Goal: Task Accomplishment & Management: Complete application form

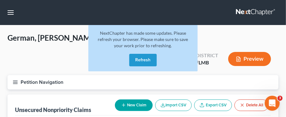
click at [150, 58] on button "Refresh" at bounding box center [142, 60] width 27 height 12
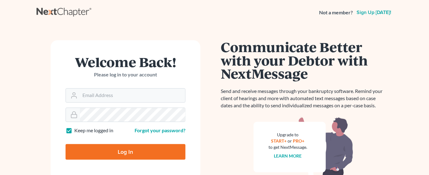
click at [115, 116] on input "Log In" at bounding box center [126, 152] width 120 height 16
type input "Thinking..."
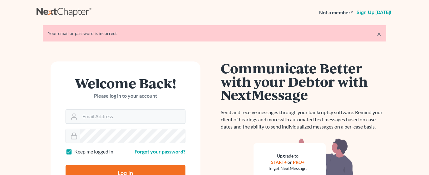
scroll to position [47, 0]
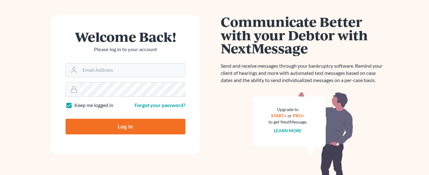
click at [134, 124] on input "Log In" at bounding box center [126, 127] width 120 height 16
type input "Thinking..."
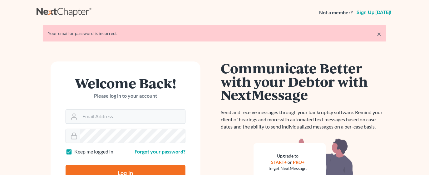
scroll to position [47, 0]
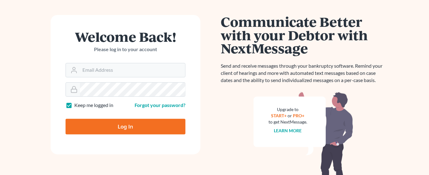
click at [125, 123] on input "Log In" at bounding box center [126, 127] width 120 height 16
type input "Thinking..."
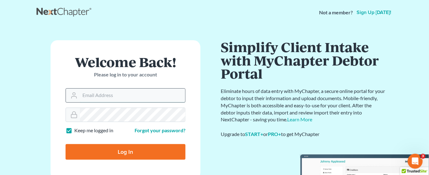
click at [92, 96] on input "Email Address" at bounding box center [132, 96] width 105 height 14
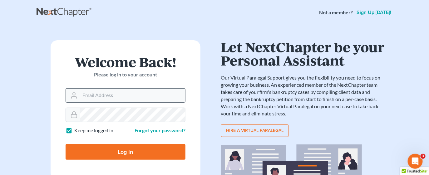
type input "[EMAIL_ADDRESS][DOMAIN_NAME]"
click at [111, 150] on input "Log In" at bounding box center [126, 152] width 120 height 16
type input "Thinking..."
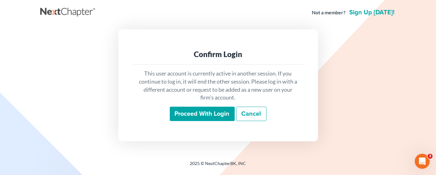
click at [212, 110] on input "Proceed with login" at bounding box center [202, 114] width 65 height 14
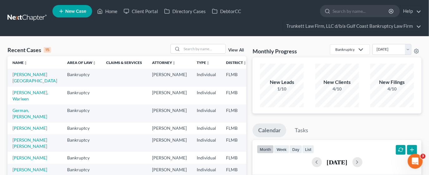
click at [72, 9] on span "New Case" at bounding box center [75, 11] width 21 height 5
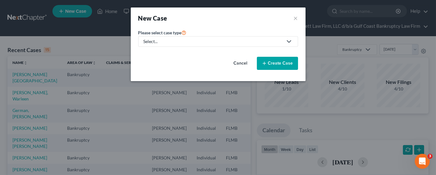
click at [166, 43] on div "Select..." at bounding box center [213, 41] width 139 height 6
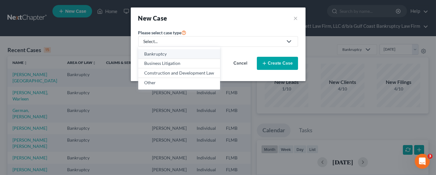
click at [167, 54] on div "Bankruptcy" at bounding box center [179, 54] width 70 height 6
select select "15"
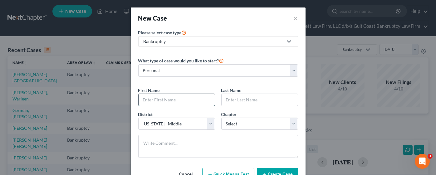
click at [162, 98] on input "text" at bounding box center [177, 100] width 76 height 12
type input "Yoandy"
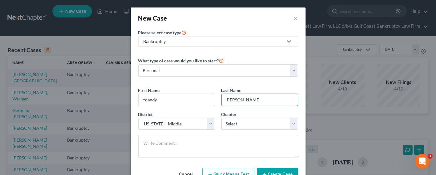
type input "Boada"
select select "0"
click at [276, 171] on button "Create Case" at bounding box center [277, 174] width 41 height 13
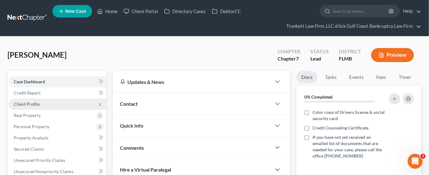
click at [44, 105] on span "Client Profile" at bounding box center [58, 104] width 98 height 11
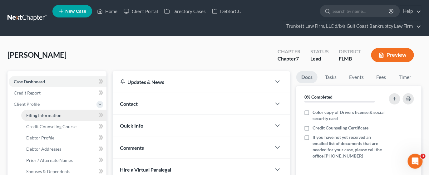
click at [47, 114] on span "Filing Information" at bounding box center [43, 115] width 35 height 5
select select "1"
select select "0"
select select "15"
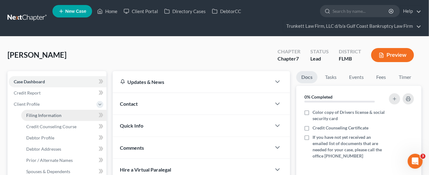
select select "9"
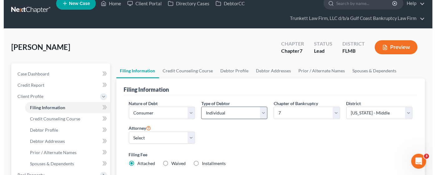
scroll to position [47, 0]
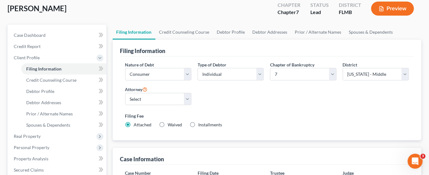
click at [199, 123] on label "Installments Installments" at bounding box center [211, 125] width 24 height 6
click at [201, 123] on input "Installments Installments" at bounding box center [203, 124] width 4 height 4
radio input "true"
radio input "false"
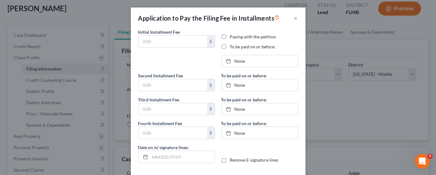
type input "0.00"
radio input "true"
type input "0.00"
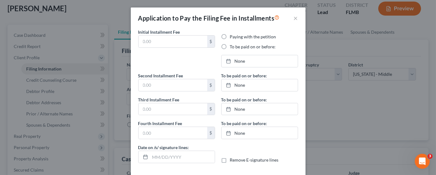
type input "08/11/2025"
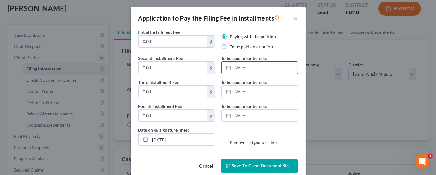
drag, startPoint x: 222, startPoint y: 46, endPoint x: 238, endPoint y: 87, distance: 43.8
click at [230, 46] on label "To be paid on or before:" at bounding box center [253, 47] width 46 height 6
click at [233, 46] on input "To be paid on or before:" at bounding box center [235, 46] width 4 height 4
radio input "true"
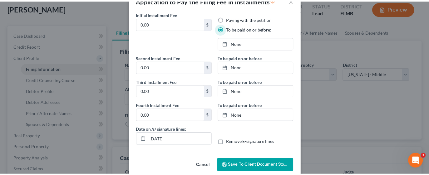
scroll to position [26, 0]
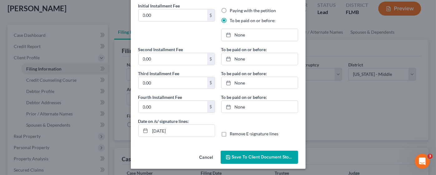
click at [208, 155] on button "Cancel" at bounding box center [206, 157] width 24 height 12
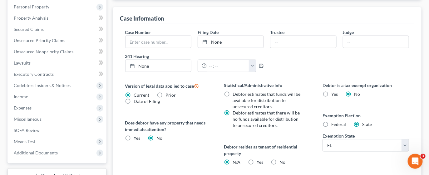
scroll to position [271, 0]
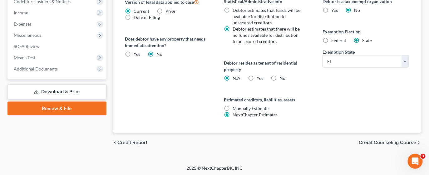
click at [379, 141] on span "Credit Counseling Course" at bounding box center [388, 142] width 58 height 5
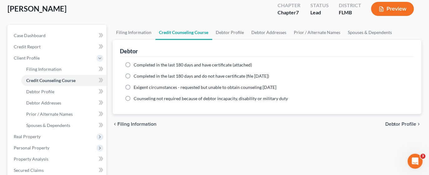
scroll to position [48, 0]
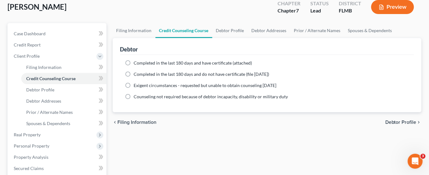
click at [391, 121] on span "Debtor Profile" at bounding box center [400, 122] width 31 height 5
select select "0"
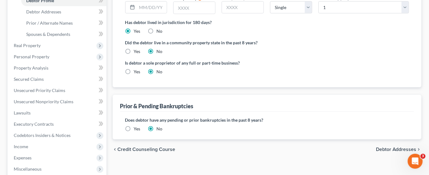
scroll to position [140, 0]
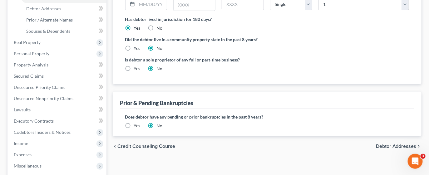
click at [395, 144] on span "Debtor Addresses" at bounding box center [396, 146] width 41 height 5
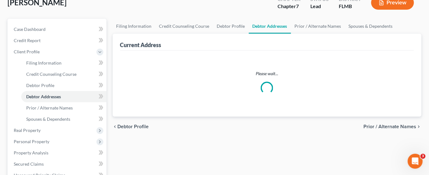
select select "0"
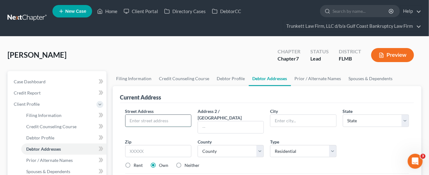
click at [136, 120] on input "text" at bounding box center [158, 121] width 66 height 12
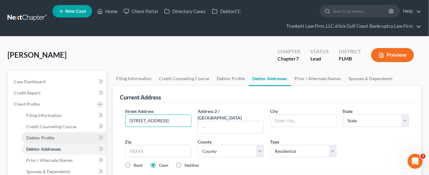
type input "4517 Dalmahoy Ct"
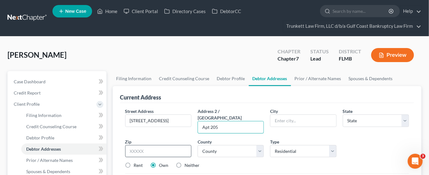
type input "Apt 205"
click at [157, 145] on input "text" at bounding box center [158, 151] width 66 height 12
type input "33916"
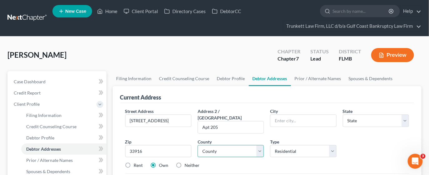
type input "Fort Myers"
select select "9"
click at [237, 146] on select "County Alachua County Baker County Bay County Bradford County Brevard County Br…" at bounding box center [231, 151] width 66 height 12
select select "34"
click at [198, 145] on select "County Alachua County Baker County Bay County Bradford County Brevard County Br…" at bounding box center [231, 151] width 66 height 12
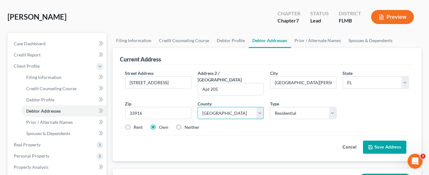
scroll to position [47, 0]
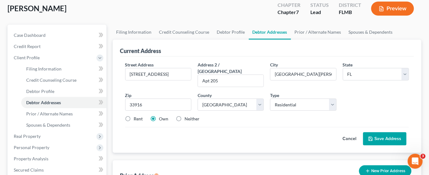
drag, startPoint x: 128, startPoint y: 109, endPoint x: 134, endPoint y: 110, distance: 5.7
click at [134, 116] on label "Rent" at bounding box center [138, 119] width 9 height 6
click at [136, 116] on input "Rent" at bounding box center [138, 118] width 4 height 4
radio input "true"
click at [393, 132] on button "Save Address" at bounding box center [384, 138] width 43 height 13
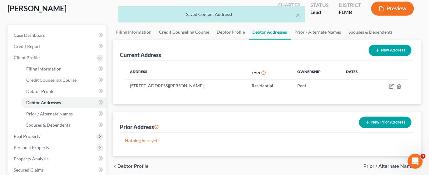
scroll to position [0, 0]
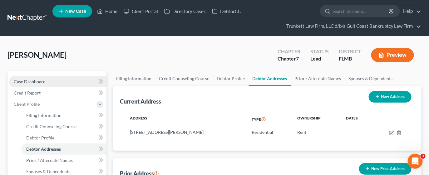
click at [26, 79] on span "Case Dashboard" at bounding box center [30, 81] width 32 height 5
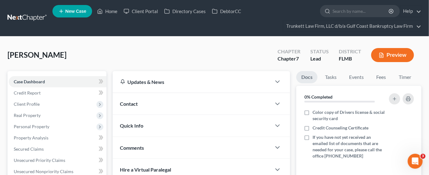
click at [149, 100] on div "Contact" at bounding box center [192, 104] width 159 height 22
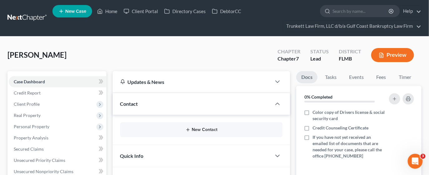
click at [187, 128] on icon "button" at bounding box center [187, 129] width 5 height 5
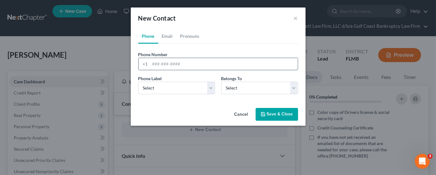
click at [162, 64] on input "tel" at bounding box center [224, 64] width 148 height 12
type input "(786)394-0671"
click at [195, 85] on select "Select Mobile Home Work Other" at bounding box center [176, 88] width 77 height 12
select select "0"
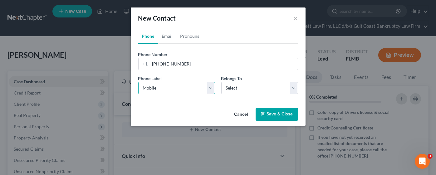
click at [138, 82] on select "Select Mobile Home Work Other" at bounding box center [176, 88] width 77 height 12
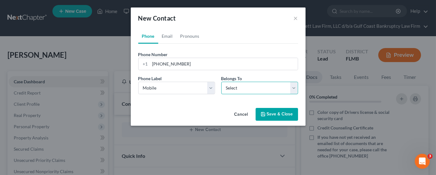
drag, startPoint x: 246, startPoint y: 86, endPoint x: 243, endPoint y: 91, distance: 5.5
click at [246, 86] on select "Select Client Other" at bounding box center [259, 88] width 77 height 12
select select "0"
click at [221, 82] on select "Select Client Other" at bounding box center [259, 88] width 77 height 12
click at [166, 37] on link "Email" at bounding box center [167, 36] width 18 height 15
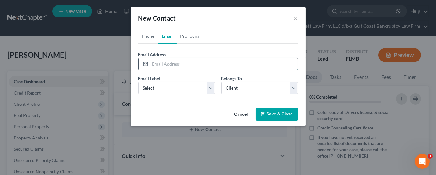
click at [157, 63] on input "email" at bounding box center [224, 64] width 148 height 12
type input "ARKHEAT@gmail.com"
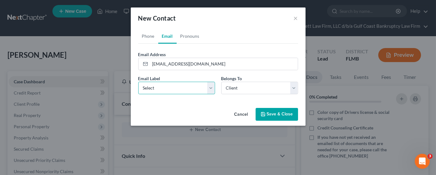
click at [171, 86] on select "Select Home Work Other" at bounding box center [176, 88] width 77 height 12
select select "0"
click at [138, 82] on select "Select Home Work Other" at bounding box center [176, 88] width 77 height 12
click at [281, 113] on button "Save & Close" at bounding box center [277, 114] width 42 height 13
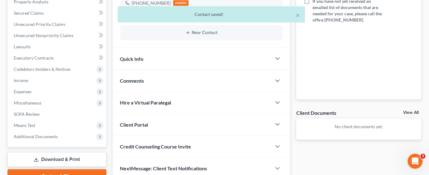
scroll to position [140, 0]
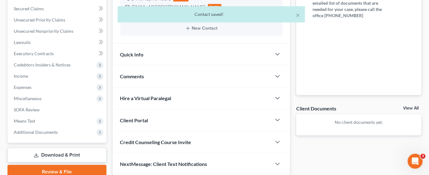
click at [132, 116] on div "Client Portal" at bounding box center [192, 121] width 159 height 22
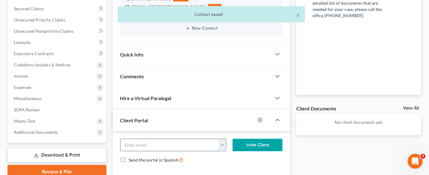
click at [142, 144] on input "email" at bounding box center [170, 145] width 98 height 12
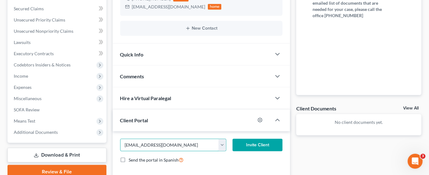
type input "ARKHEAT@gmail.com"
click at [261, 144] on button "Invite Client" at bounding box center [258, 145] width 50 height 12
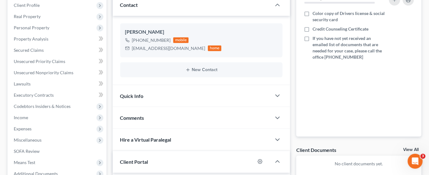
scroll to position [47, 0]
